Goal: Information Seeking & Learning: Learn about a topic

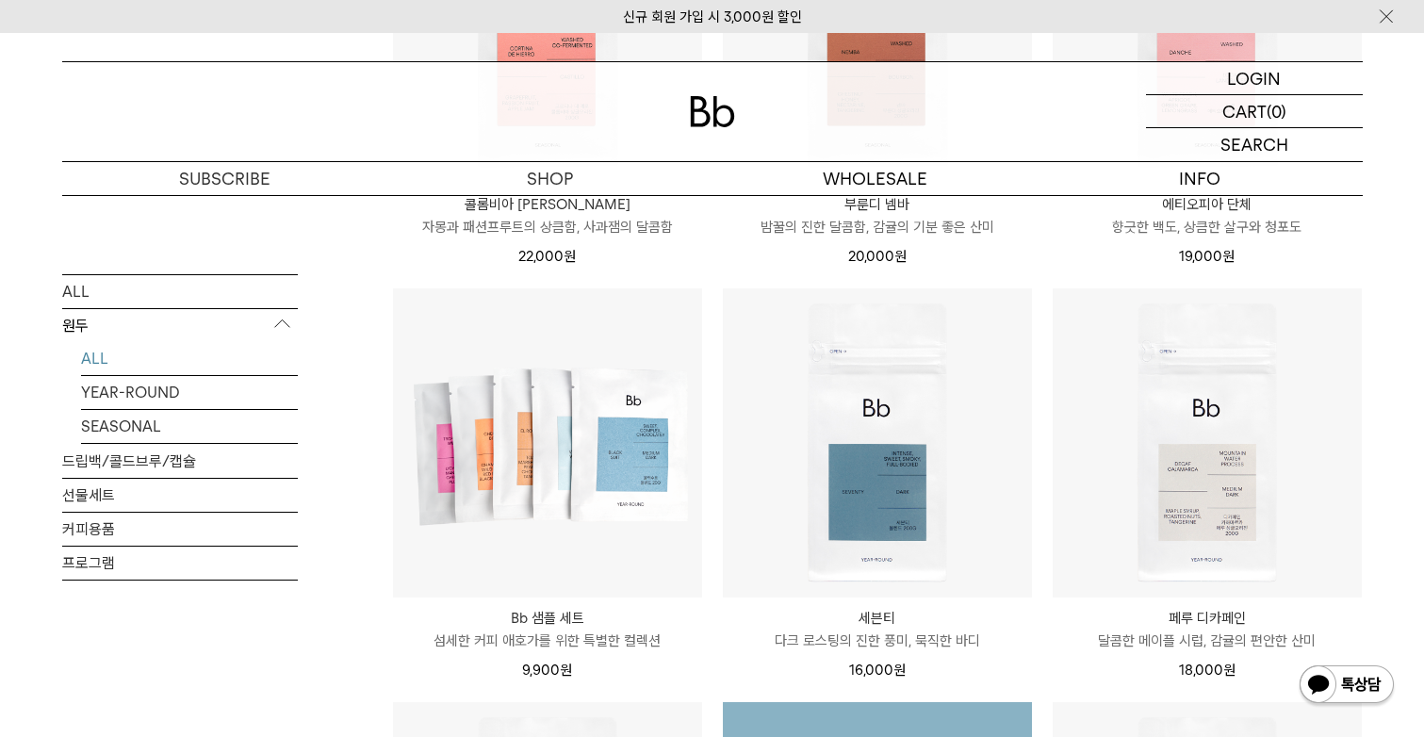
scroll to position [919, 0]
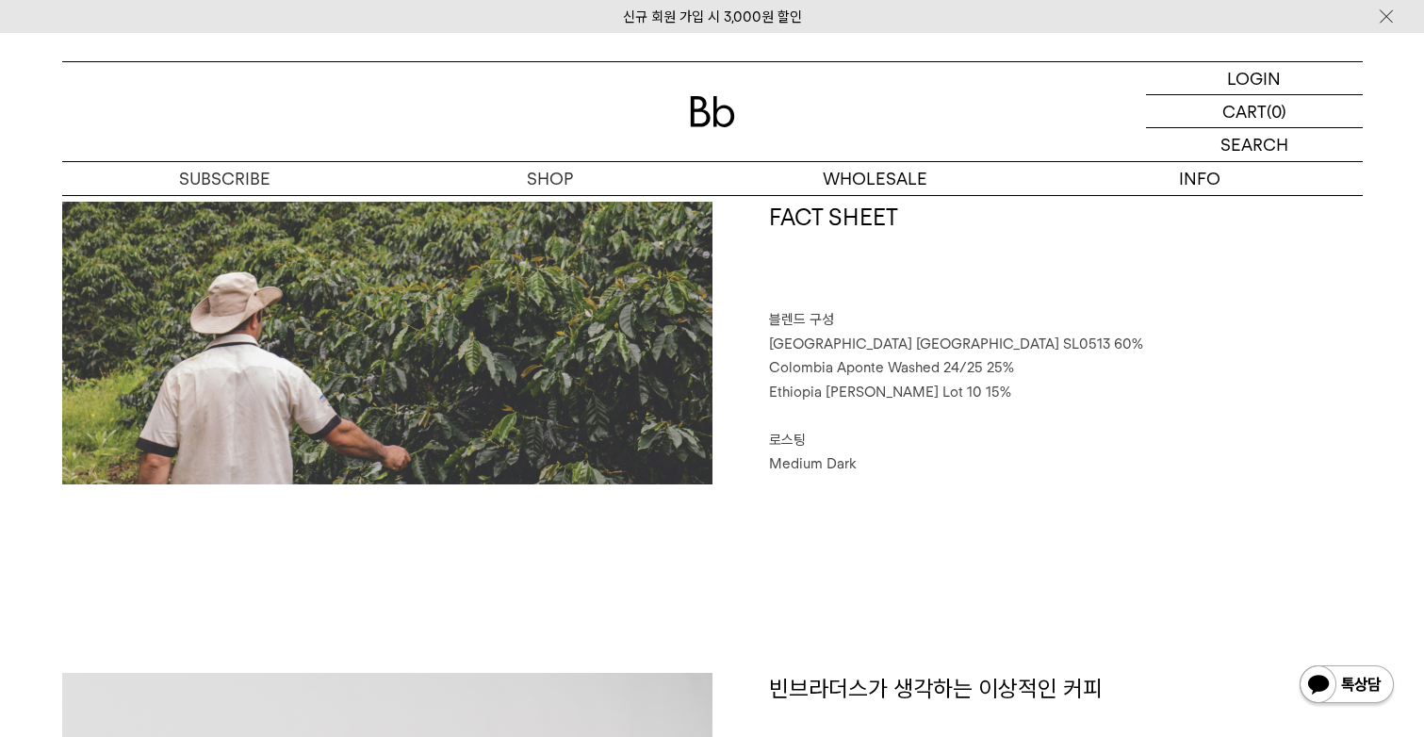
scroll to position [1013, 0]
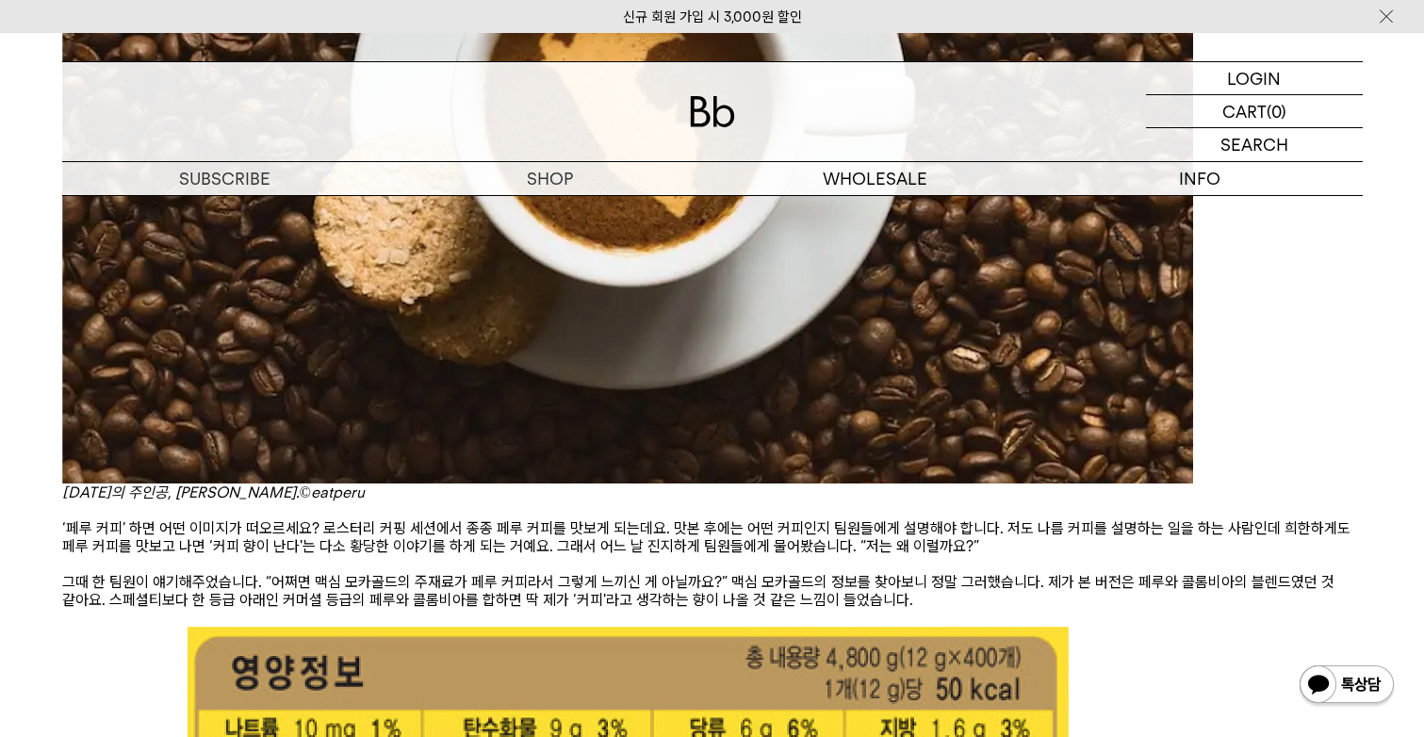
scroll to position [8827, 0]
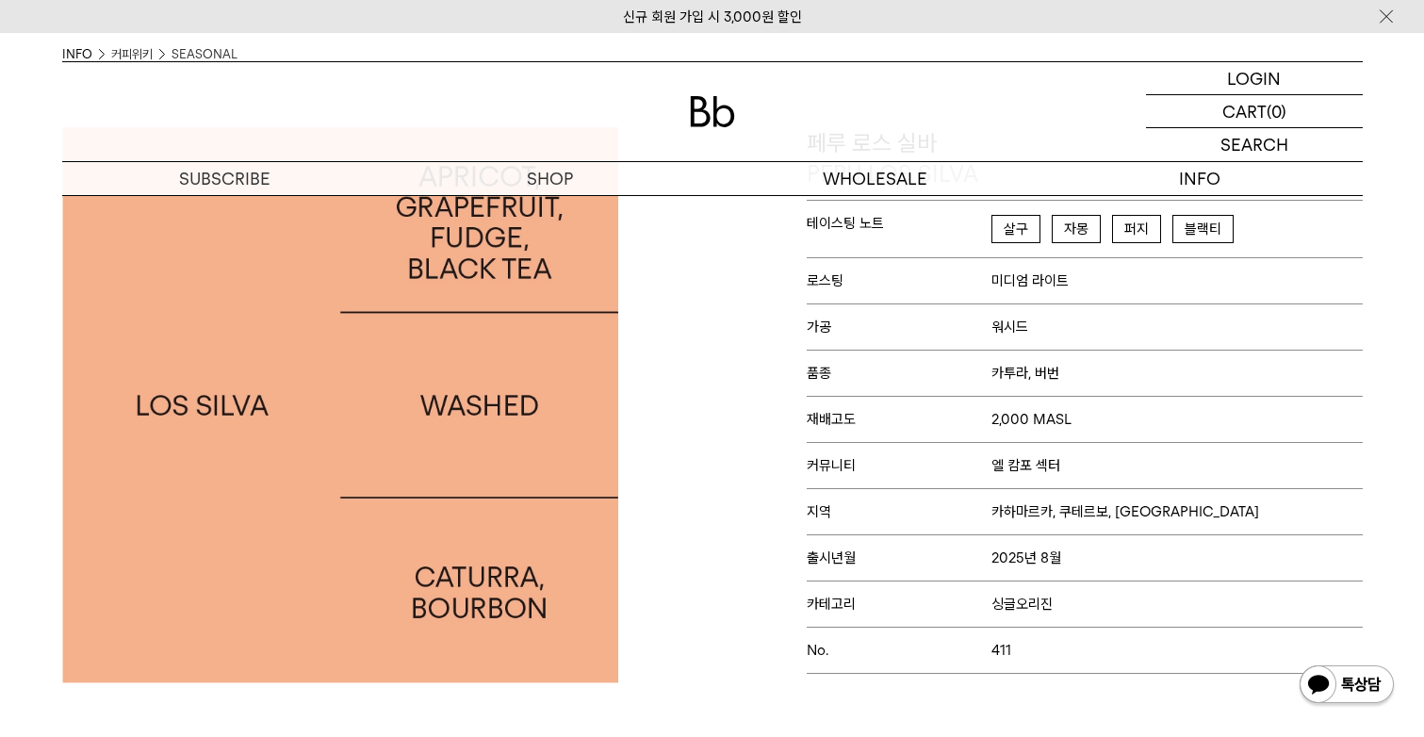
scroll to position [483, 0]
